Goal: Task Accomplishment & Management: Complete application form

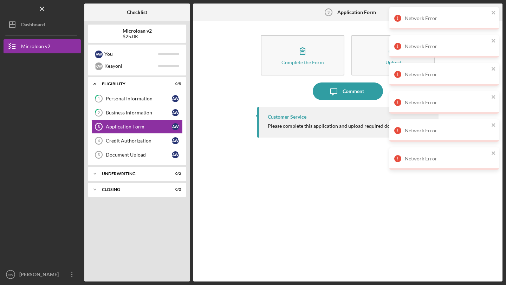
click at [282, 127] on div "Please complete this application and upload required documents." at bounding box center [339, 126] width 142 height 6
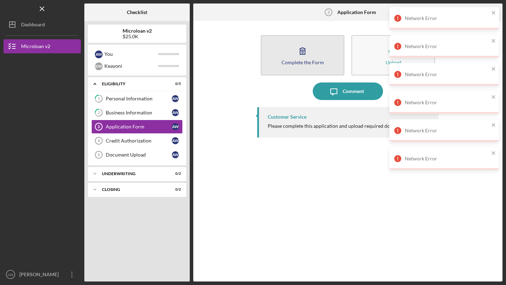
click at [298, 54] on icon "button" at bounding box center [302, 51] width 18 height 18
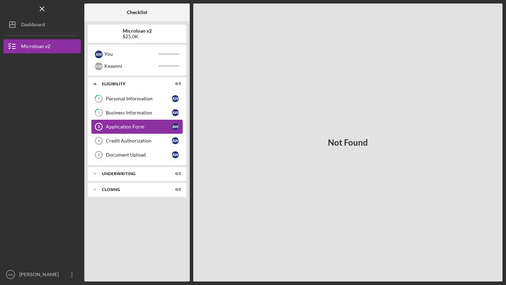
click at [137, 126] on div "Application Form" at bounding box center [139, 127] width 66 height 6
